Goal: Transaction & Acquisition: Purchase product/service

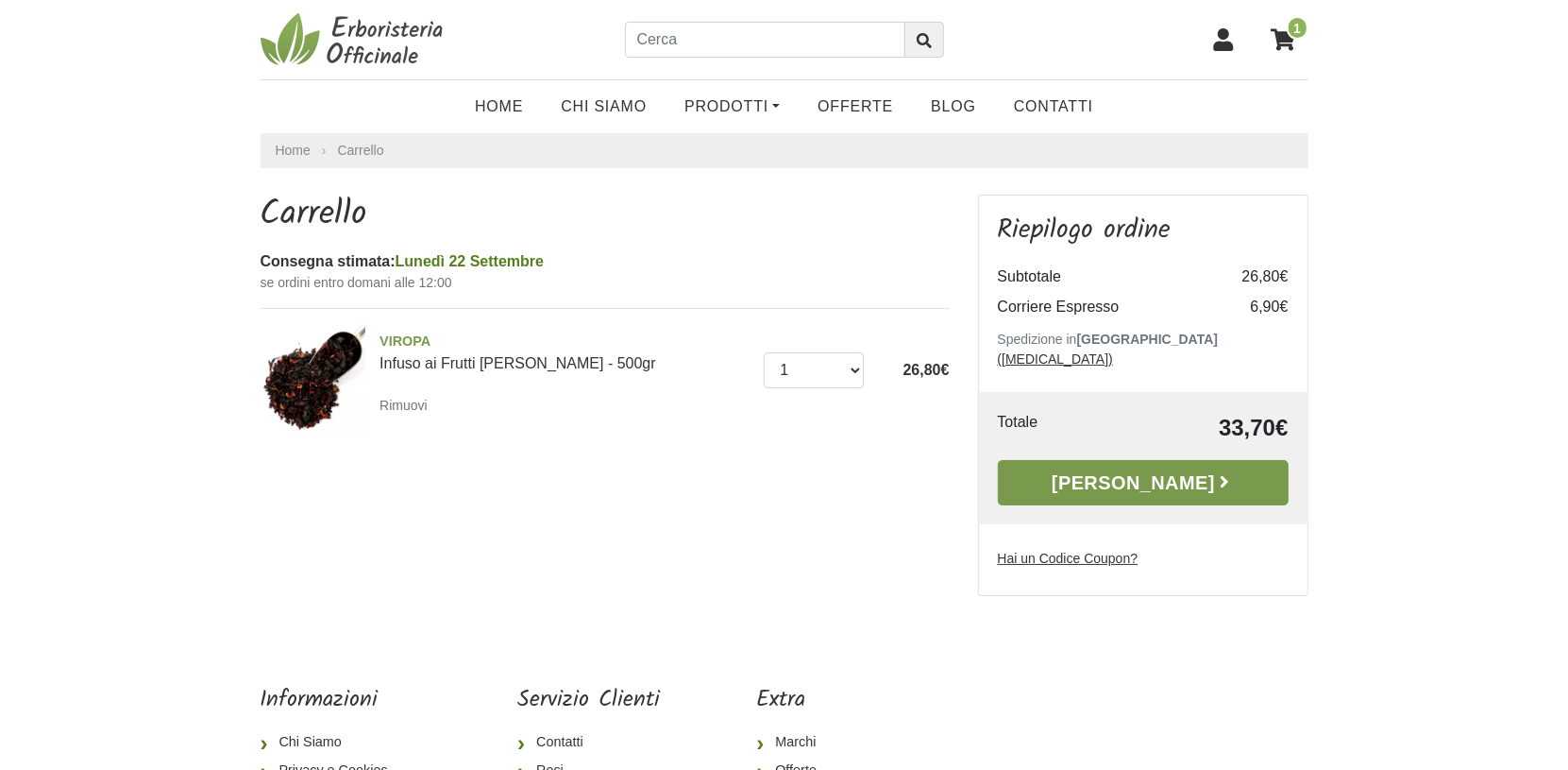
click at [1159, 477] on link "Alla Cassa" at bounding box center [1143, 483] width 291 height 46
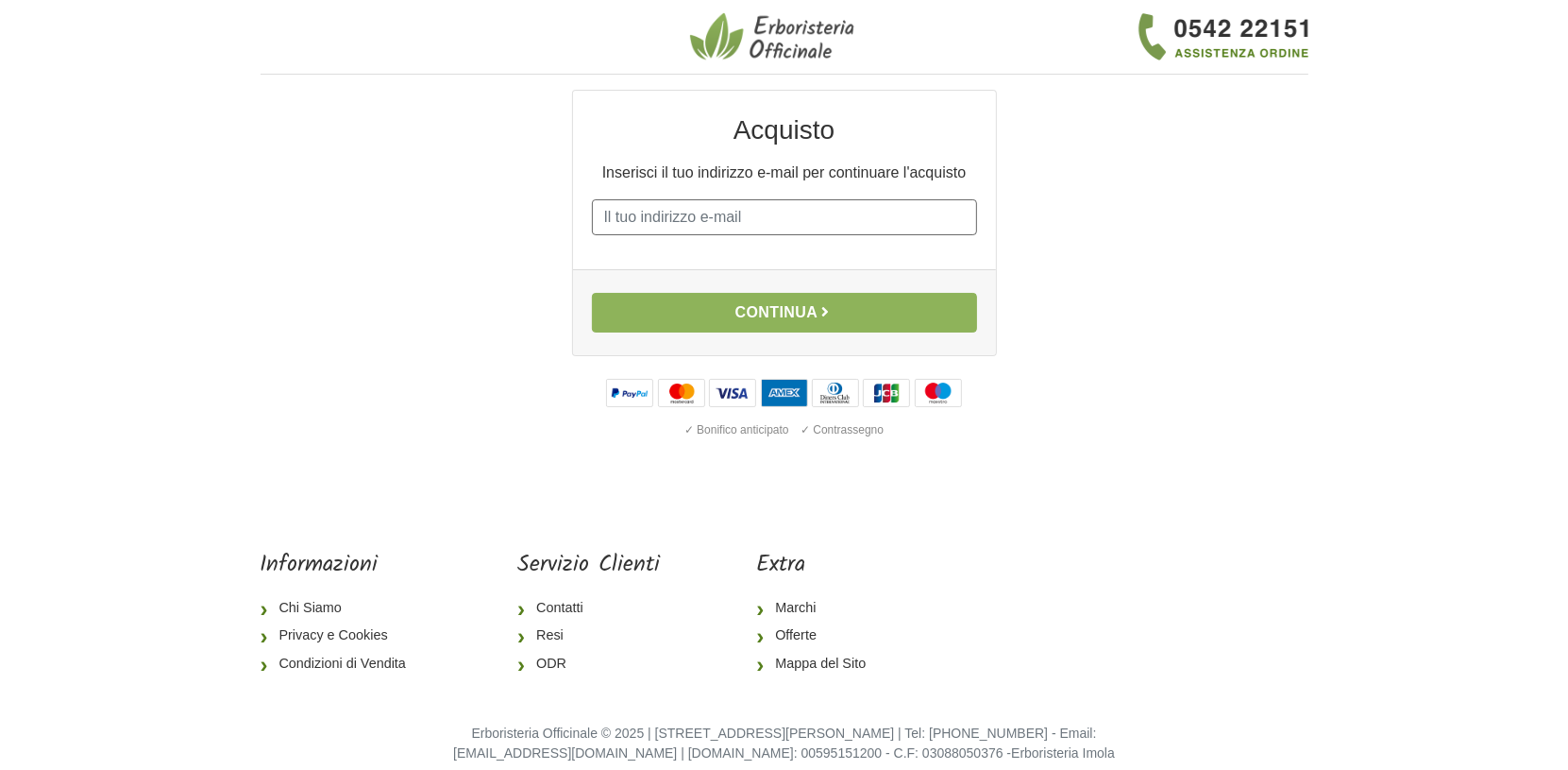
click at [785, 235] on input "E-mail" at bounding box center [784, 217] width 385 height 36
type input "[EMAIL_ADDRESS][DOMAIN_NAME]"
click at [747, 333] on button "Continua" at bounding box center [784, 312] width 385 height 40
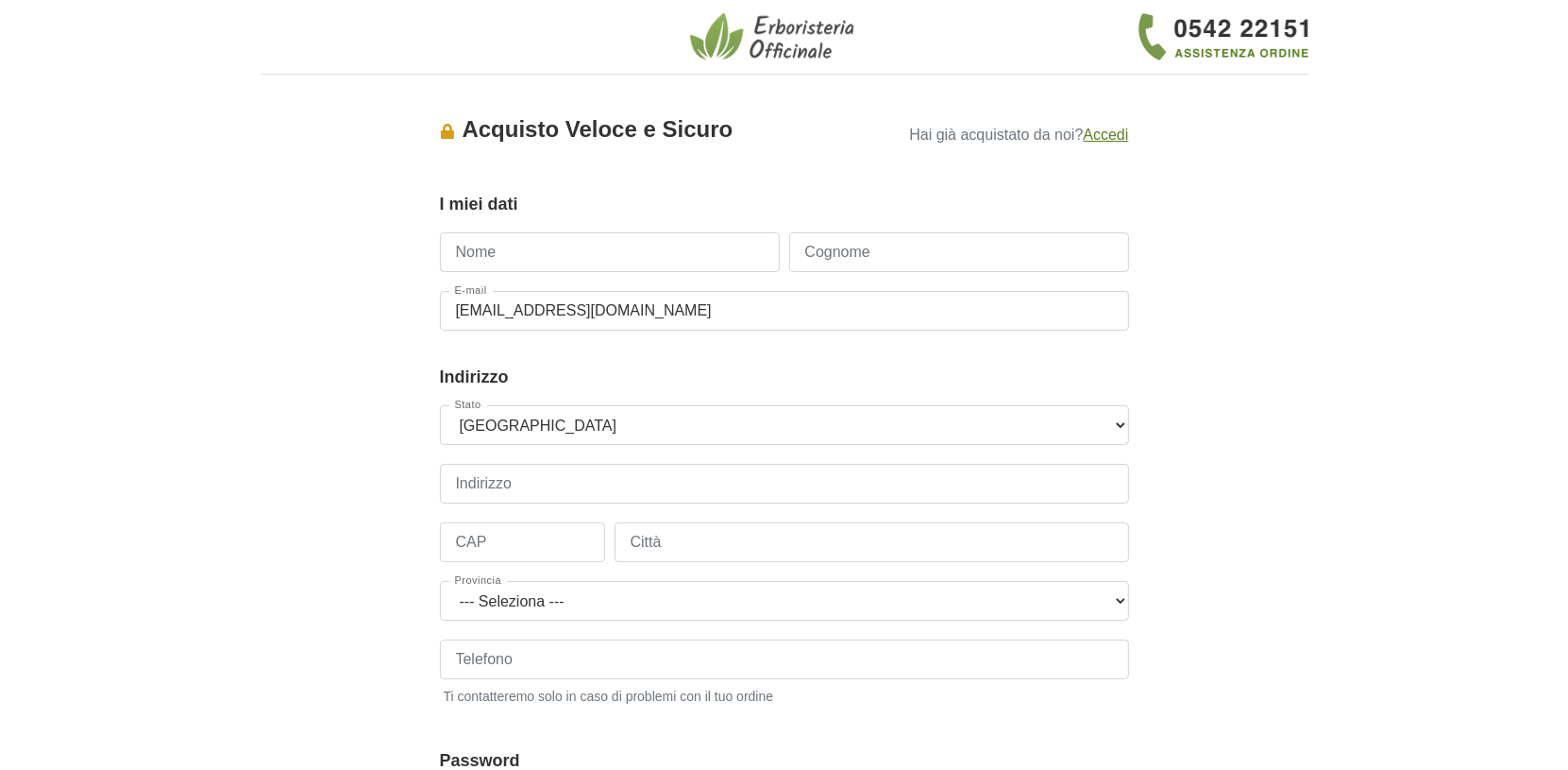
click at [611, 261] on input "Nome" at bounding box center [609, 252] width 340 height 40
type input "Saverio"
type input "Francia"
type input "+393396579957"
click at [564, 562] on input "CAP" at bounding box center [522, 542] width 165 height 40
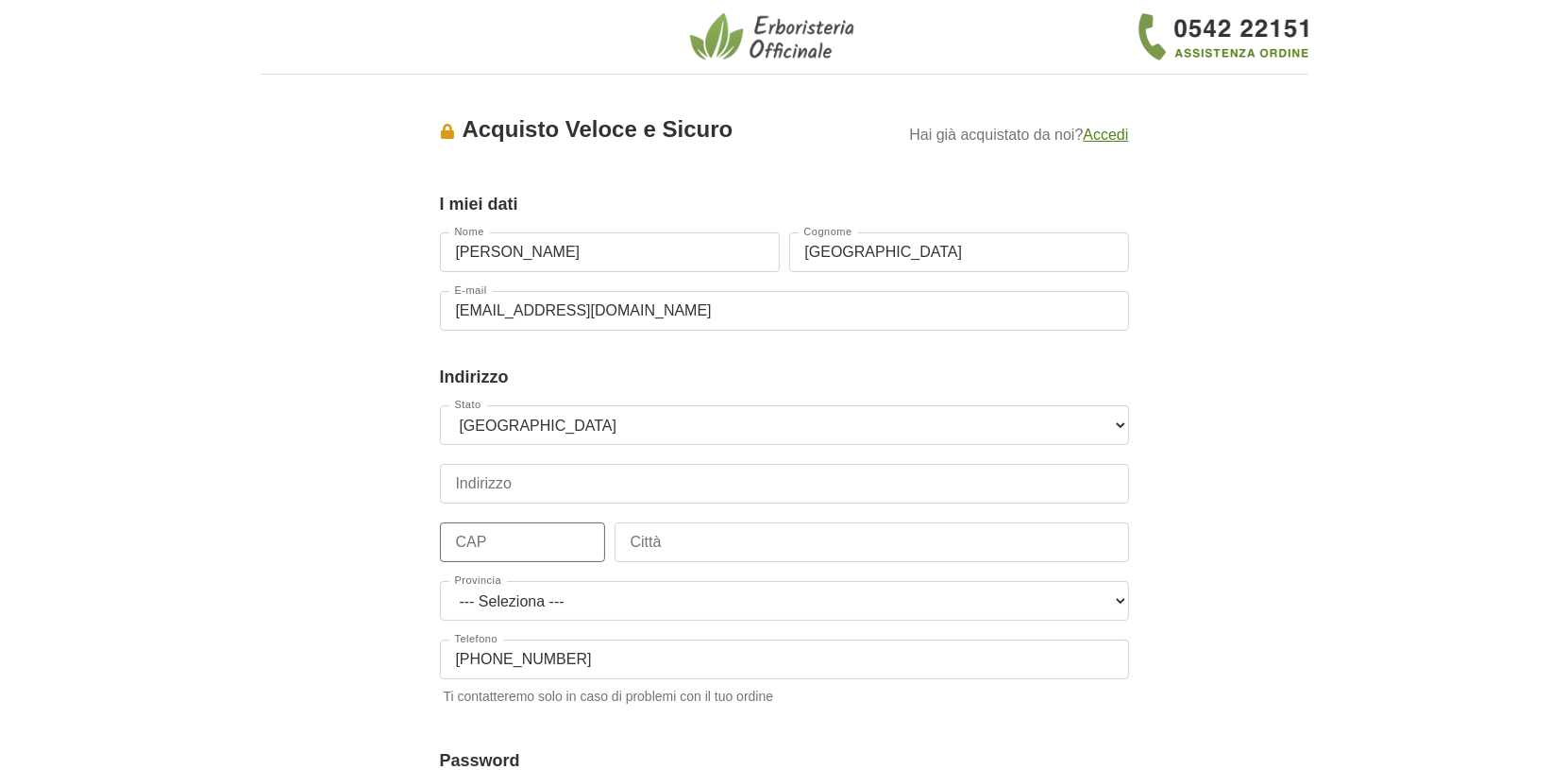
type input "70022"
type input "corso federico di svevia 73"
type input "ALTAMURA"
select select "3850"
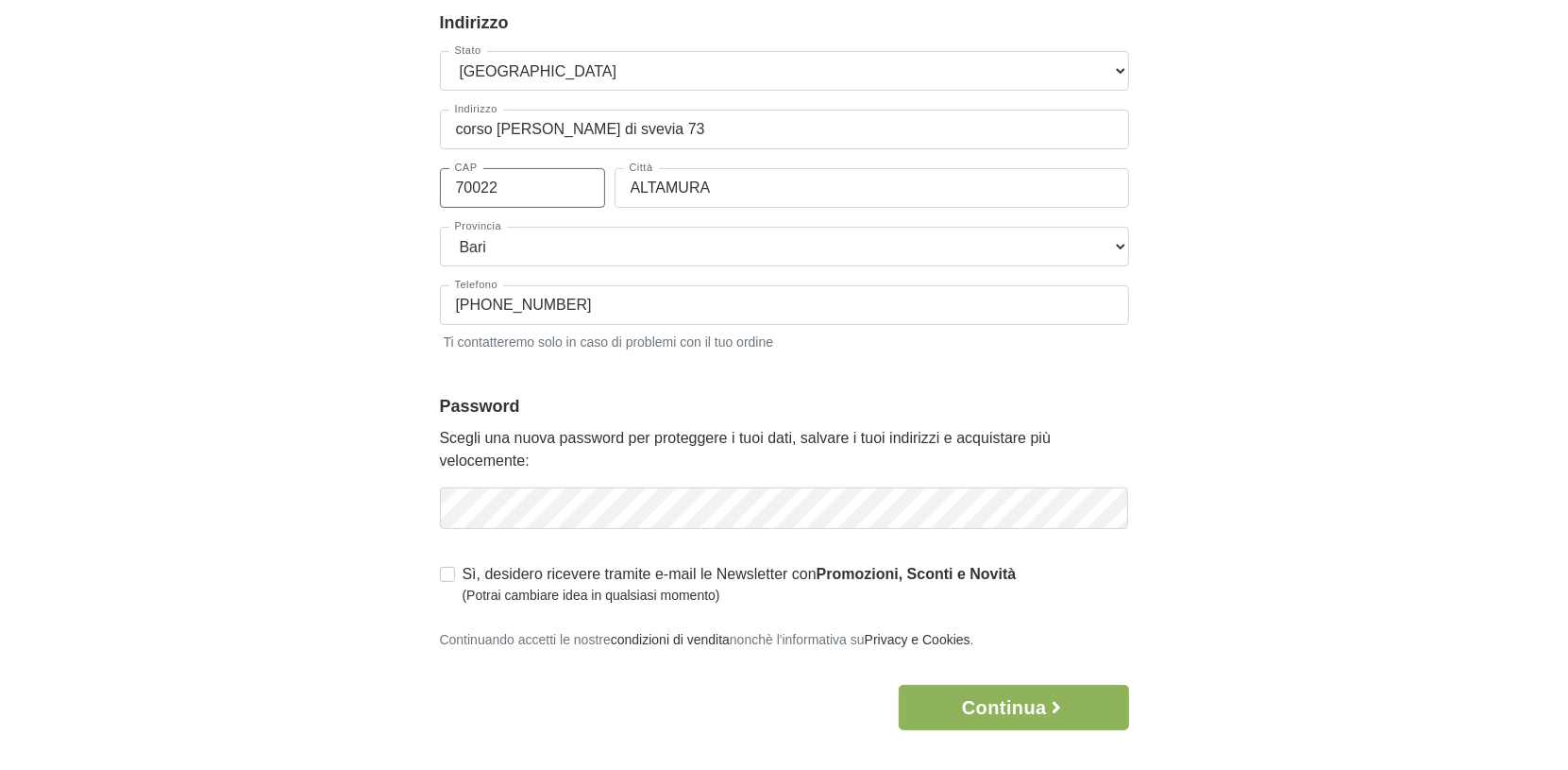
scroll to position [473, 0]
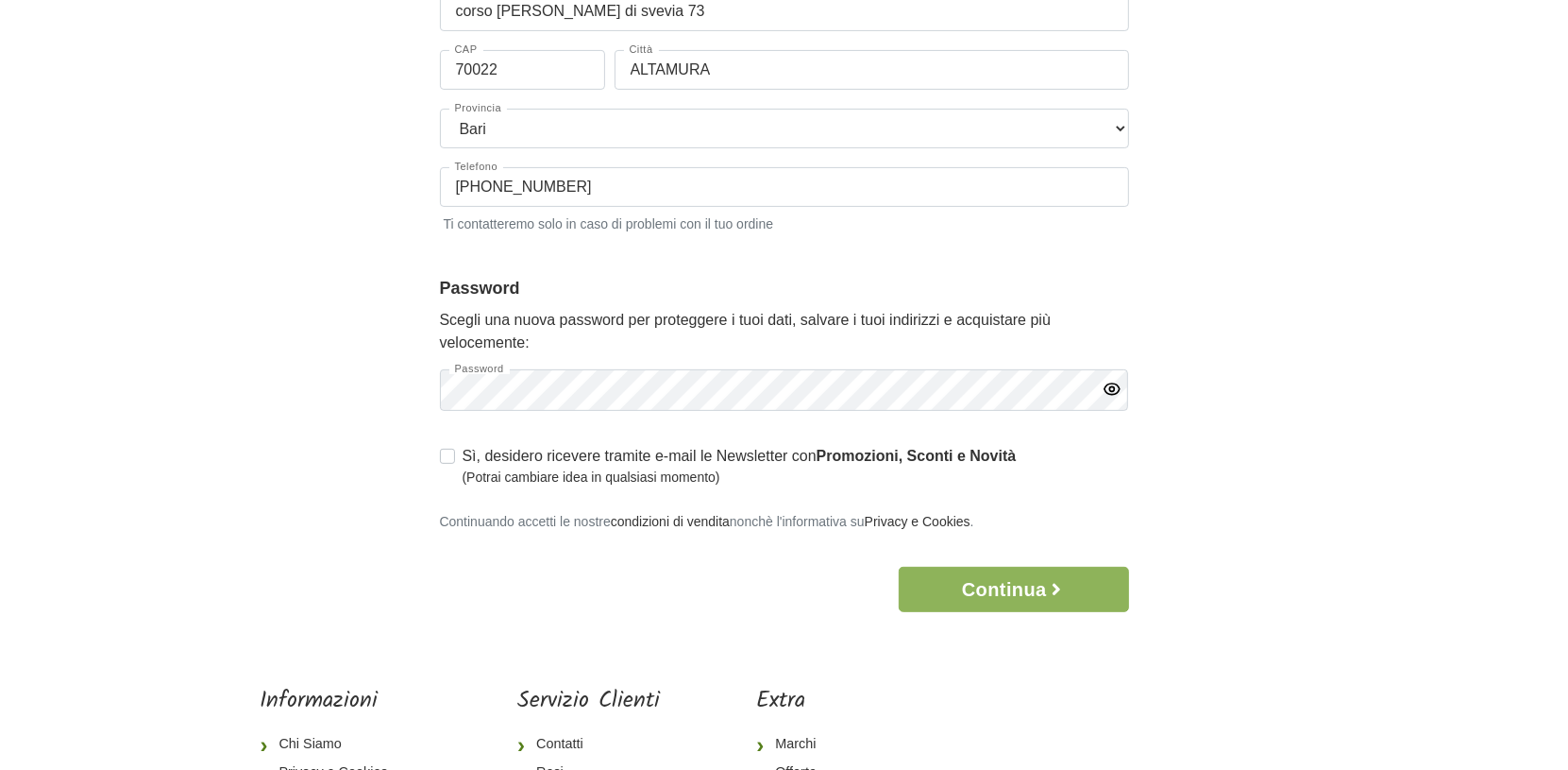
click at [1238, 421] on div "Accesso × Accedi per completare il tuo acquisto più velocemente. E-mail caffero…" at bounding box center [784, 115] width 1077 height 995
click at [1115, 398] on icon "button" at bounding box center [1111, 388] width 19 height 19
click at [1287, 418] on div "Accesso × Accedi per completare il tuo acquisto più velocemente. E-mail caffero…" at bounding box center [784, 115] width 1077 height 995
click at [1006, 612] on button "Continua" at bounding box center [1013, 590] width 230 height 46
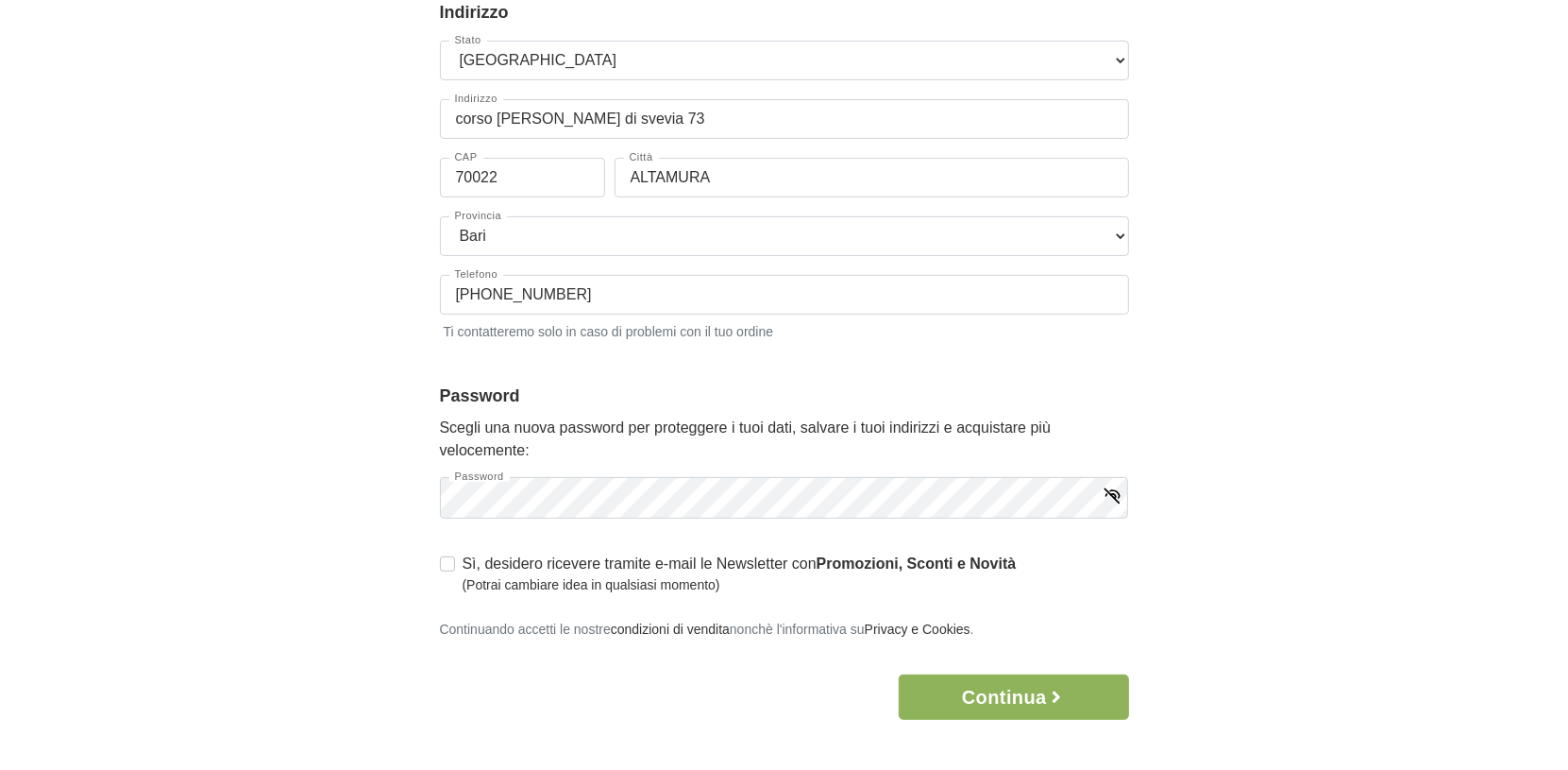
scroll to position [0, 0]
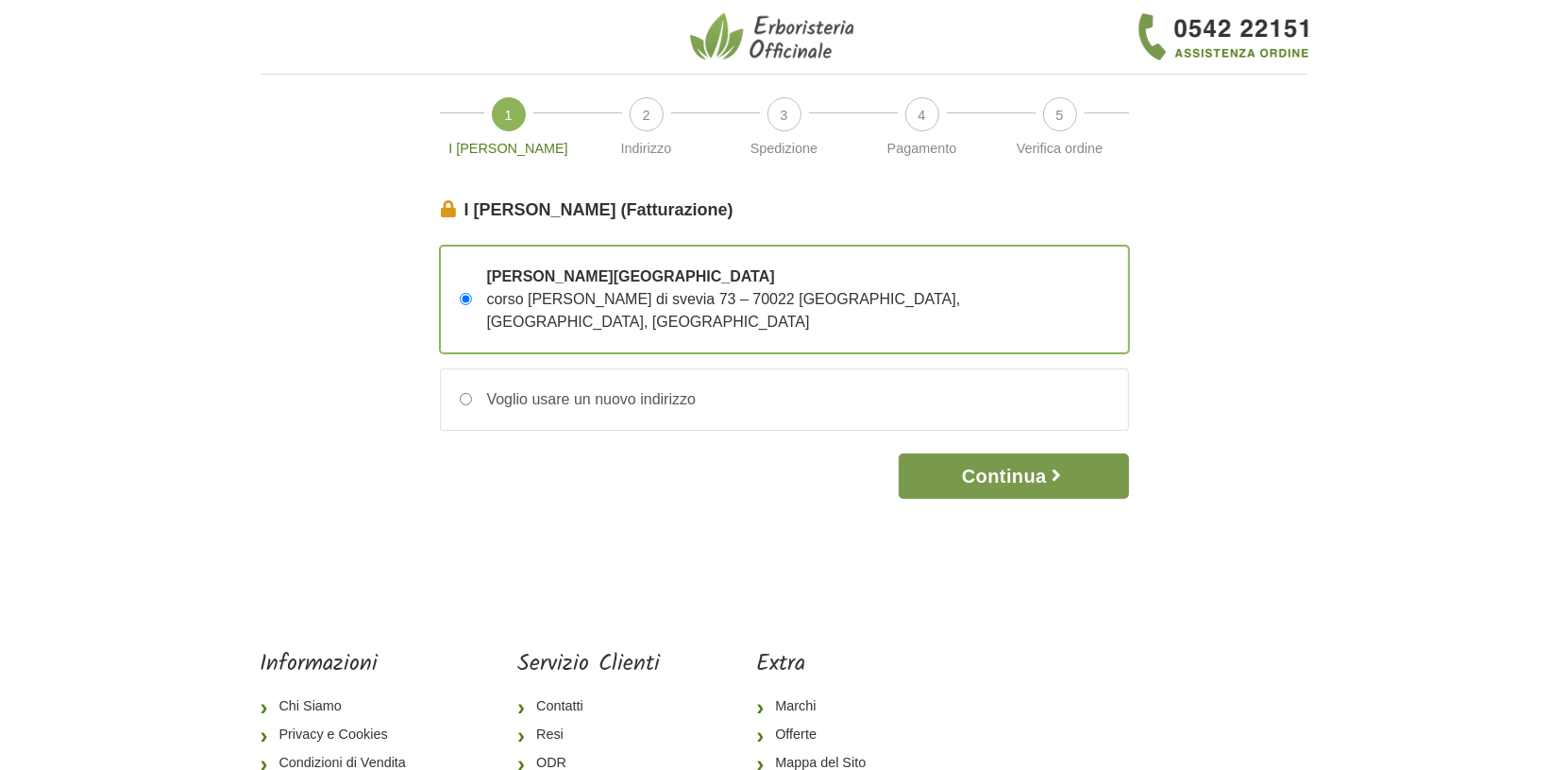
click at [1020, 485] on button "Continua" at bounding box center [1013, 477] width 230 height 46
click at [997, 471] on button "Continua" at bounding box center [1013, 477] width 230 height 46
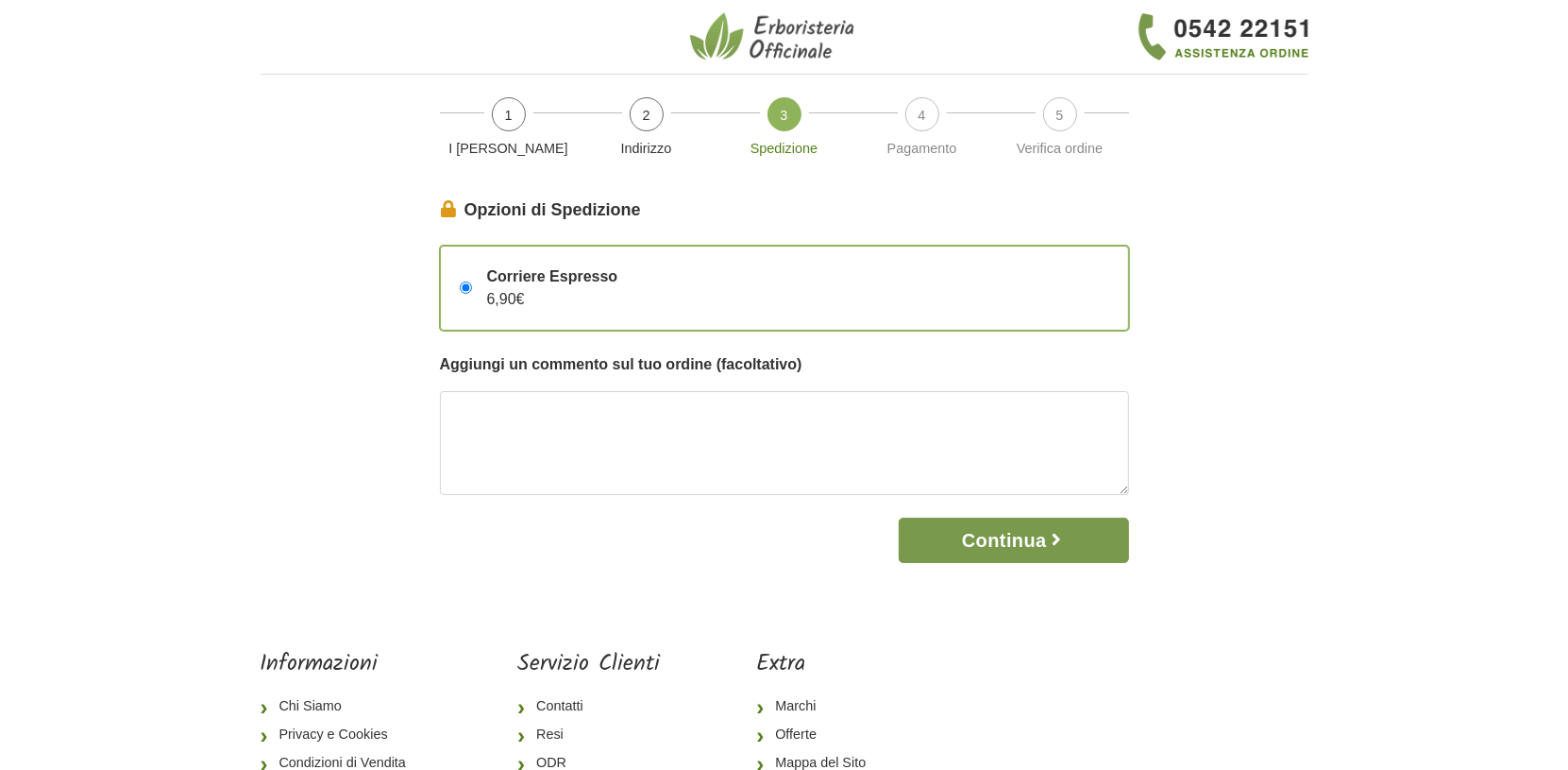
click at [1012, 563] on button "Continua" at bounding box center [1013, 540] width 230 height 46
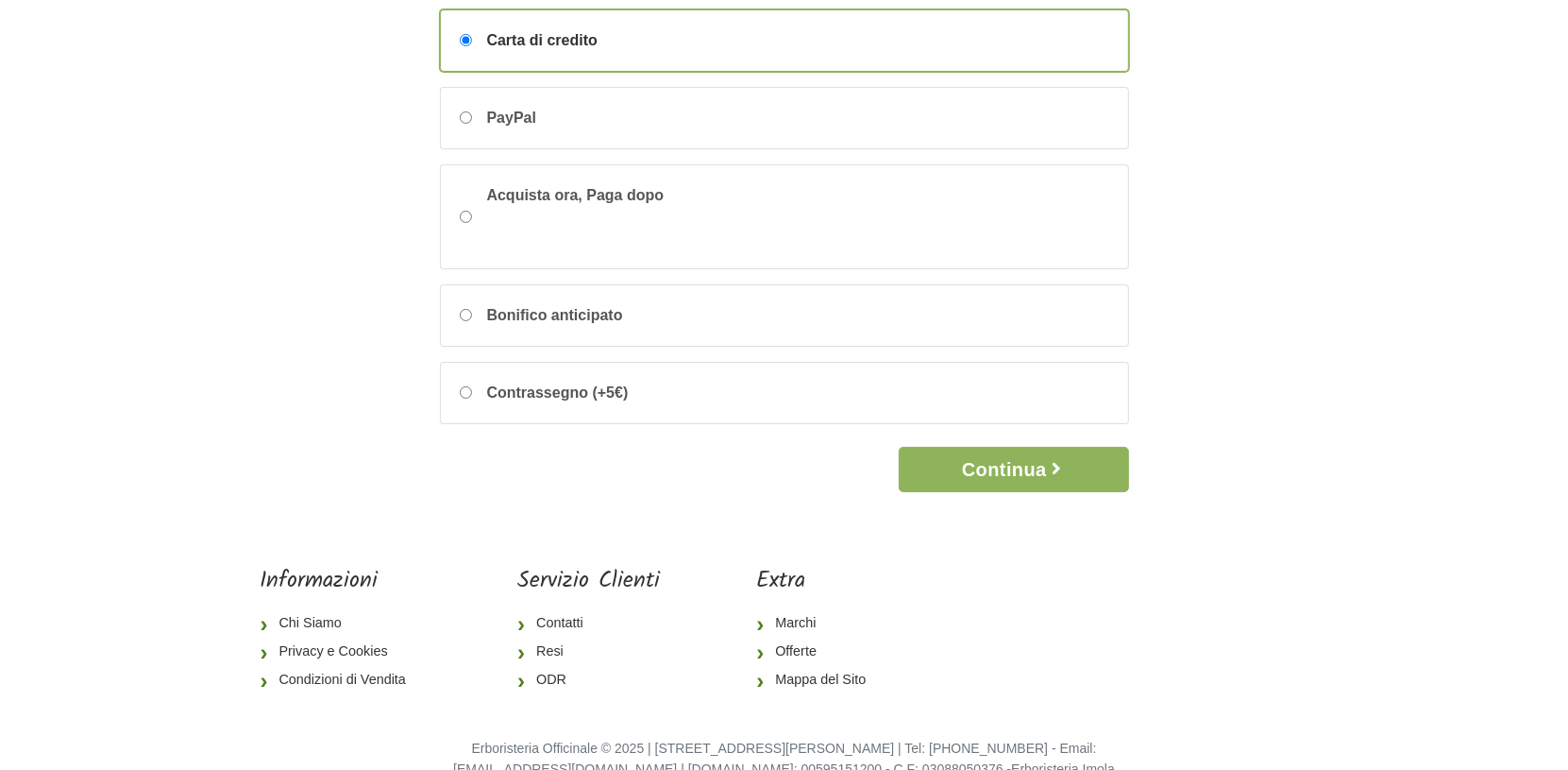
scroll to position [118, 0]
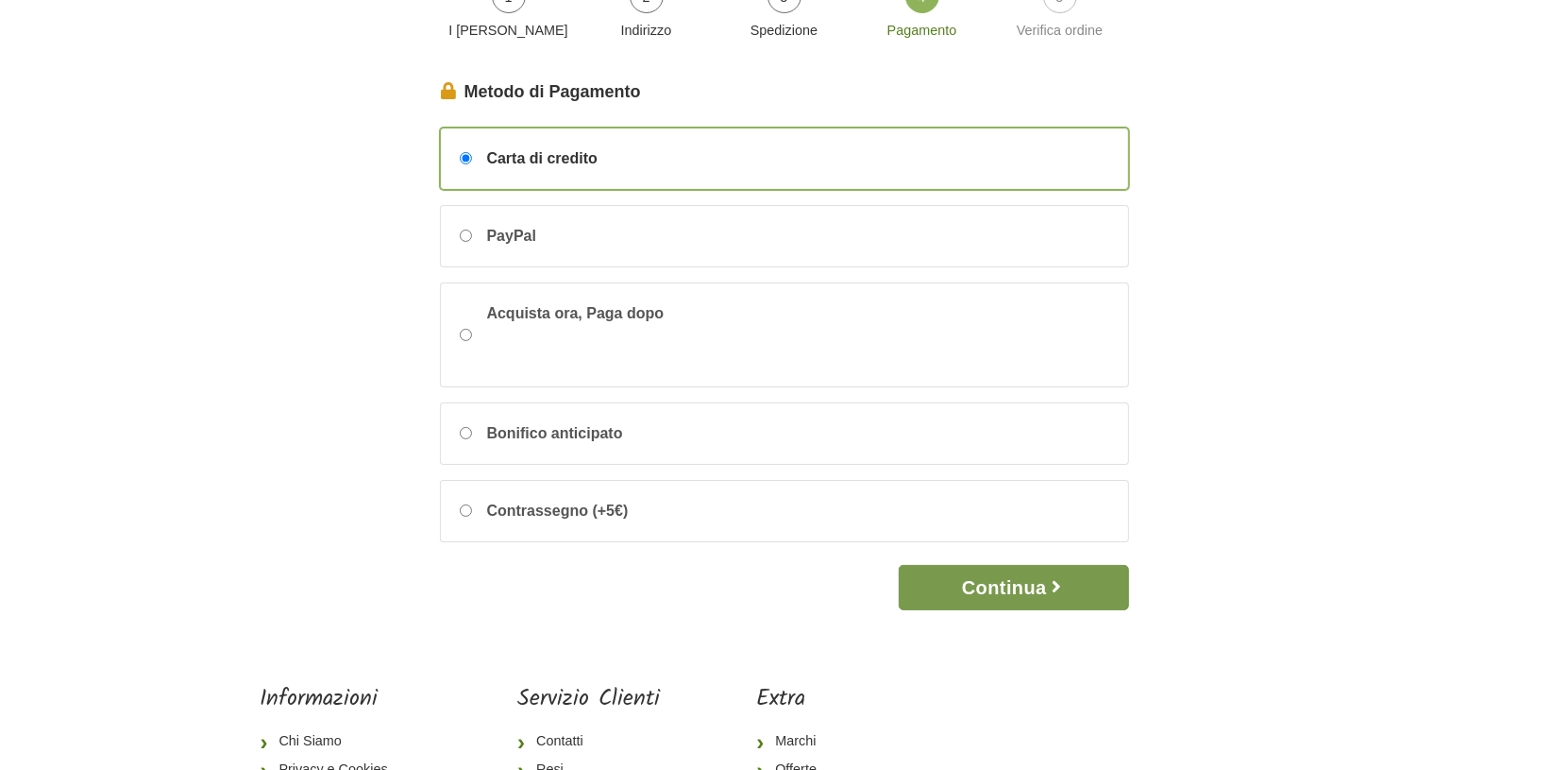
click at [1024, 610] on button "Continua" at bounding box center [1013, 588] width 230 height 46
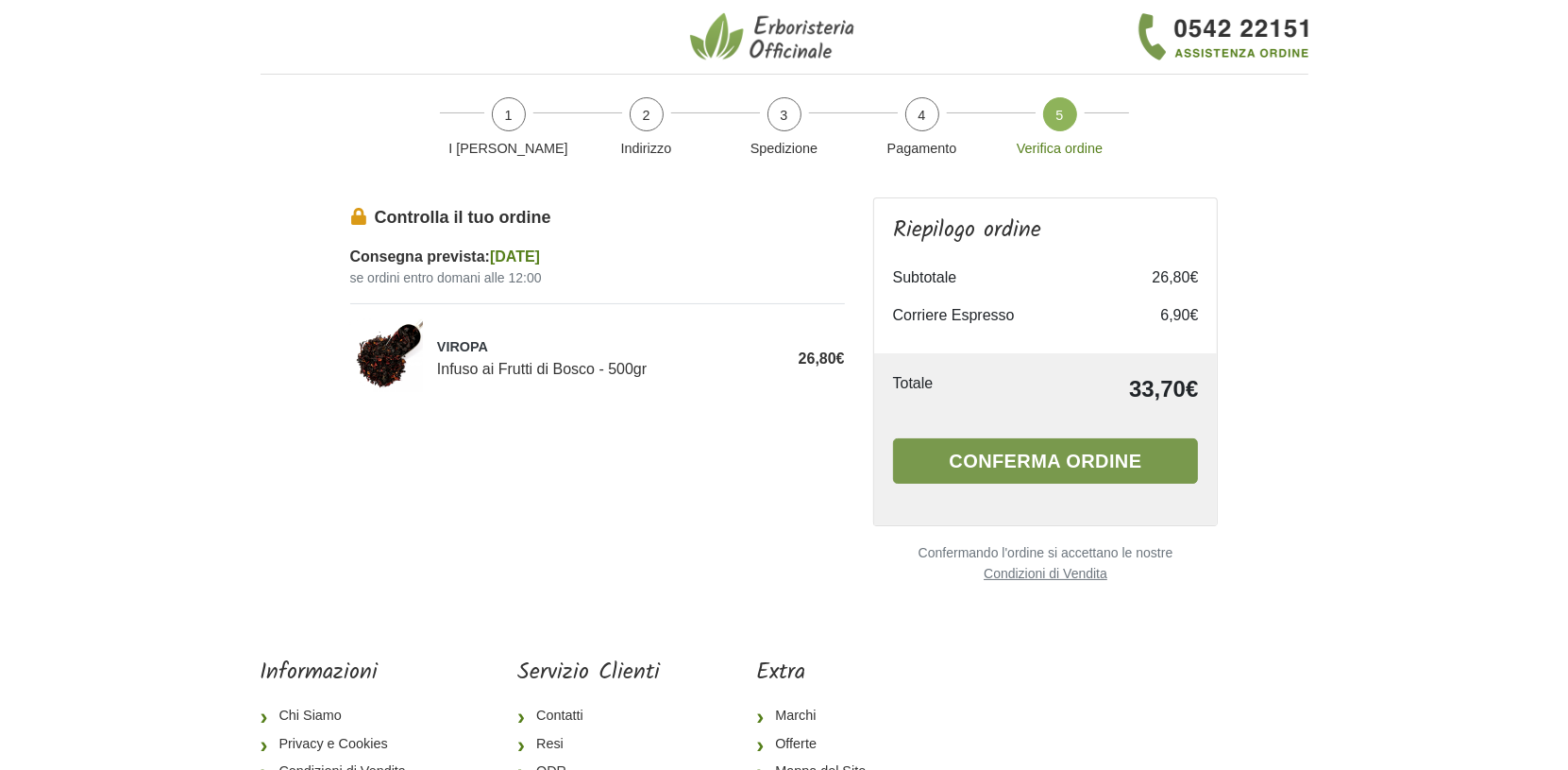
click at [1045, 484] on button "Conferma ordine" at bounding box center [1046, 461] width 306 height 46
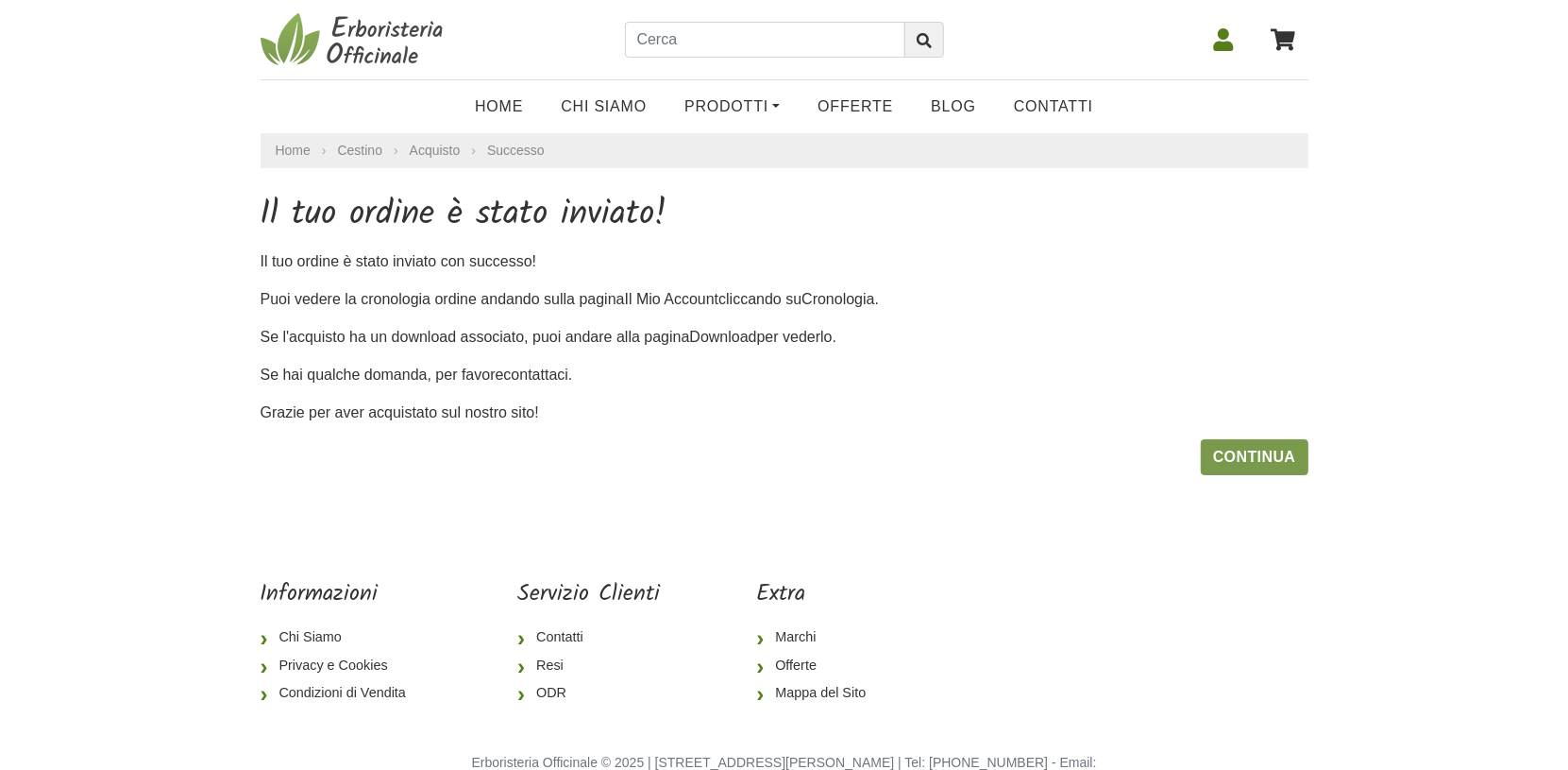
click at [1243, 475] on link "Continua" at bounding box center [1254, 457] width 108 height 36
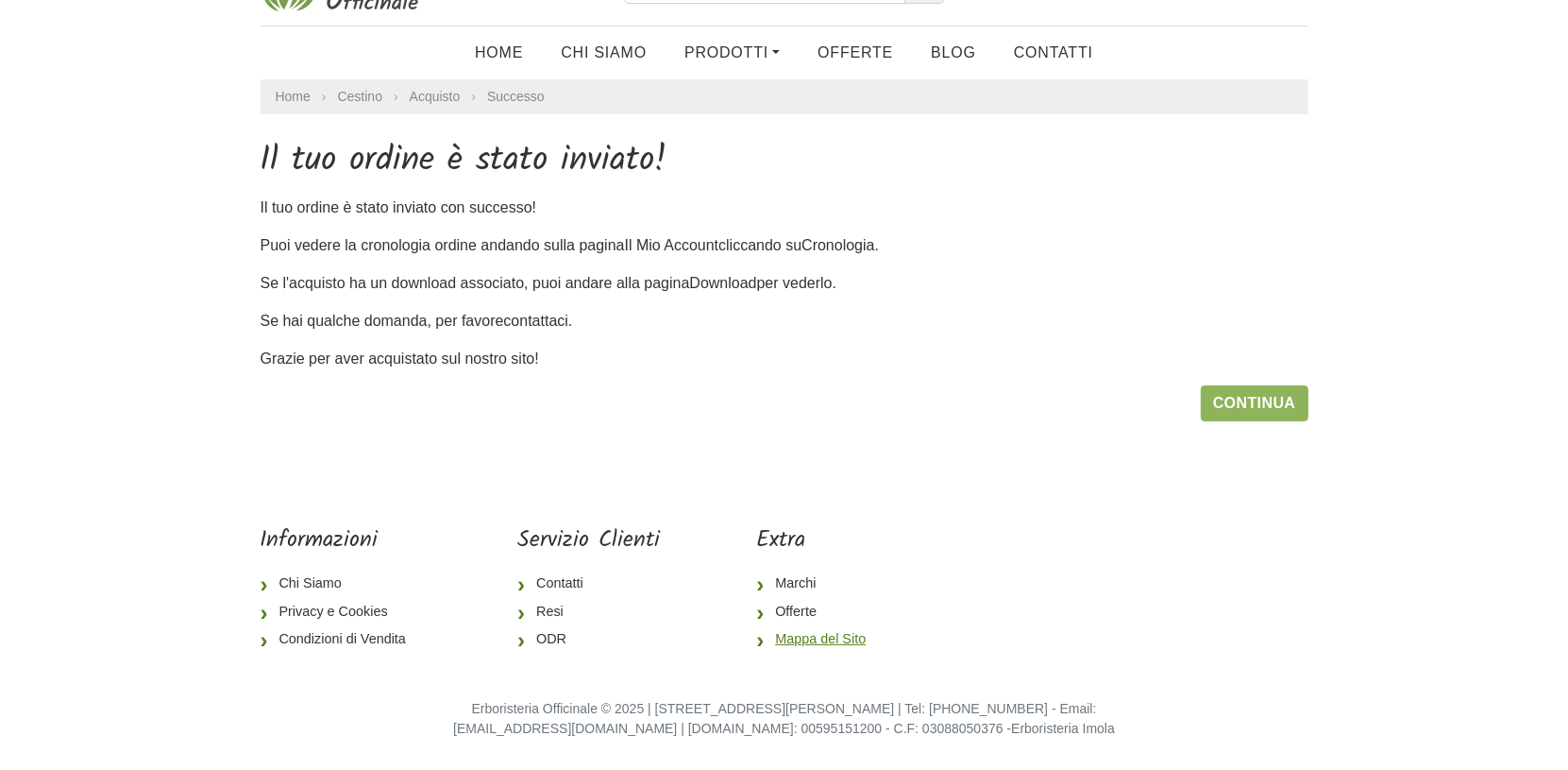
click at [816, 639] on link "Mappa del Sito" at bounding box center [818, 639] width 125 height 29
